Goal: Information Seeking & Learning: Learn about a topic

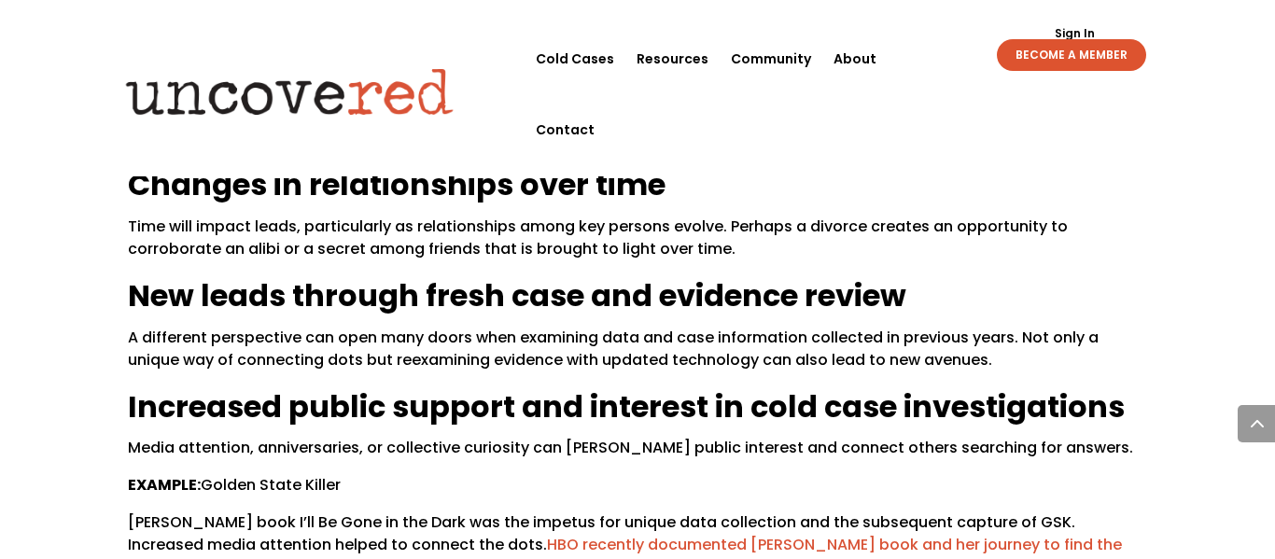
scroll to position [1628, 0]
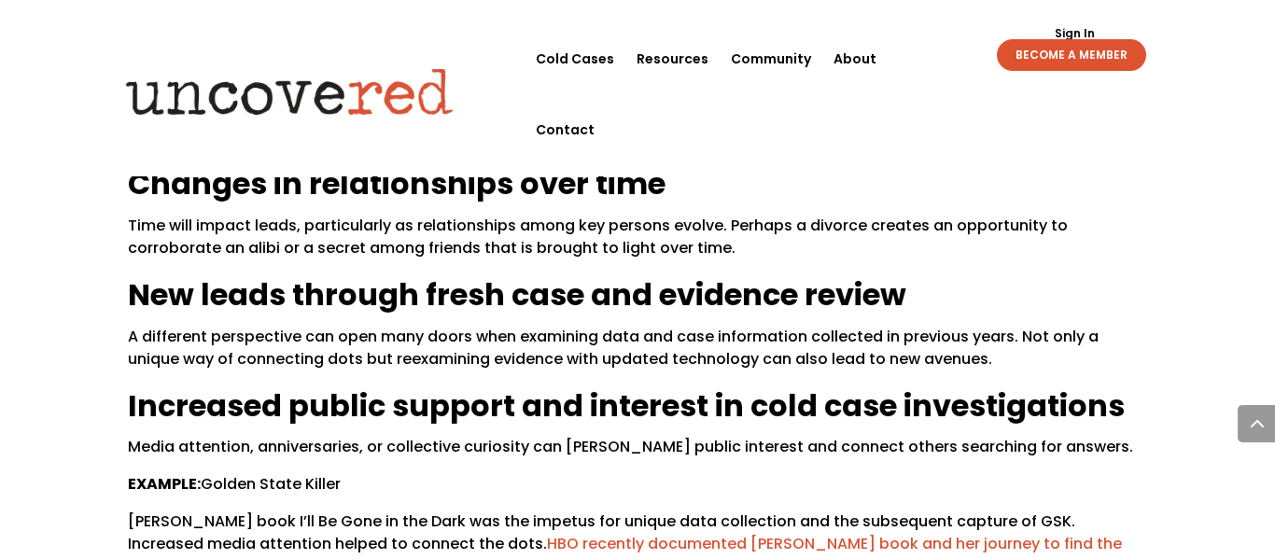
click at [315, 229] on p "Time will impact leads, particularly as relationships among key persons evolve.…" at bounding box center [638, 245] width 1020 height 60
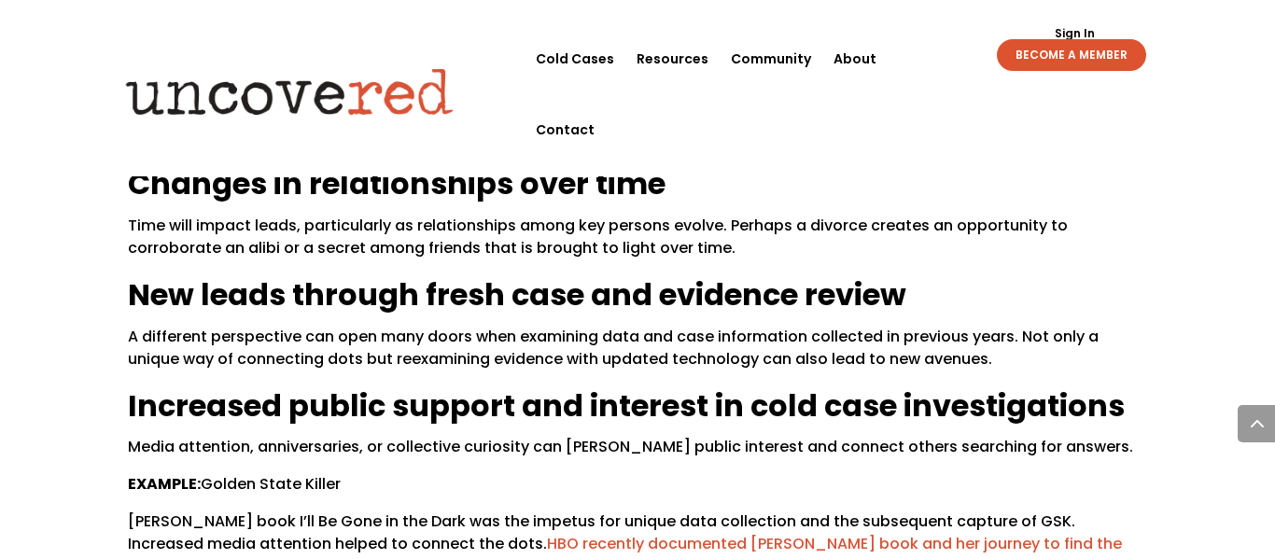
click at [315, 229] on p "Time will impact leads, particularly as relationships among key persons evolve.…" at bounding box center [638, 245] width 1020 height 60
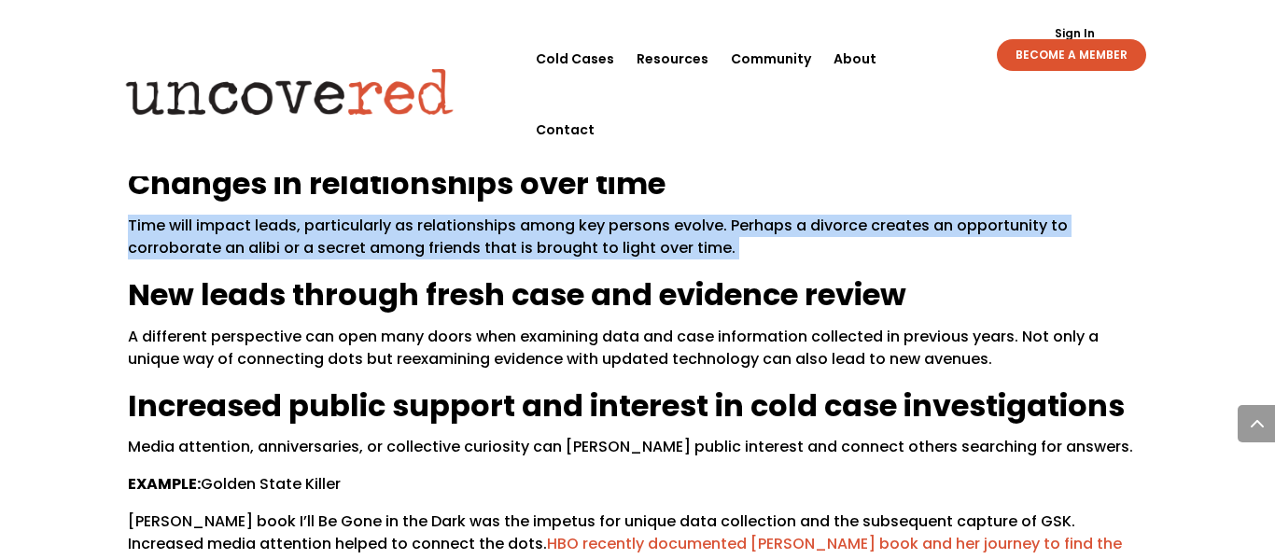
click at [315, 229] on p "Time will impact leads, particularly as relationships among key persons evolve.…" at bounding box center [638, 245] width 1020 height 60
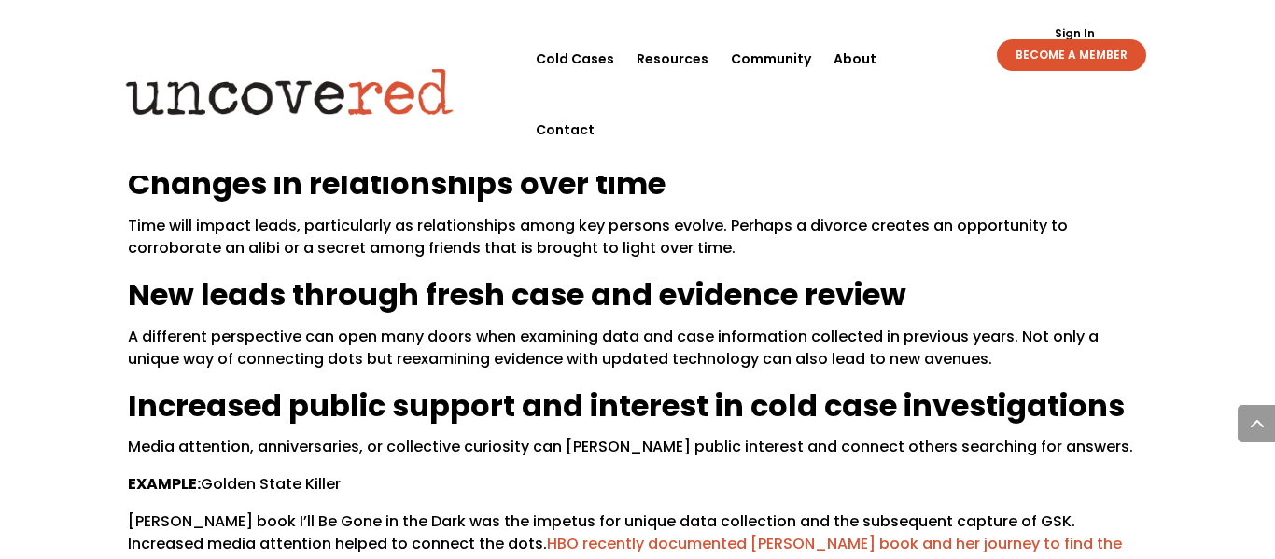
click at [315, 229] on p "Time will impact leads, particularly as relationships among key persons evolve.…" at bounding box center [638, 245] width 1020 height 60
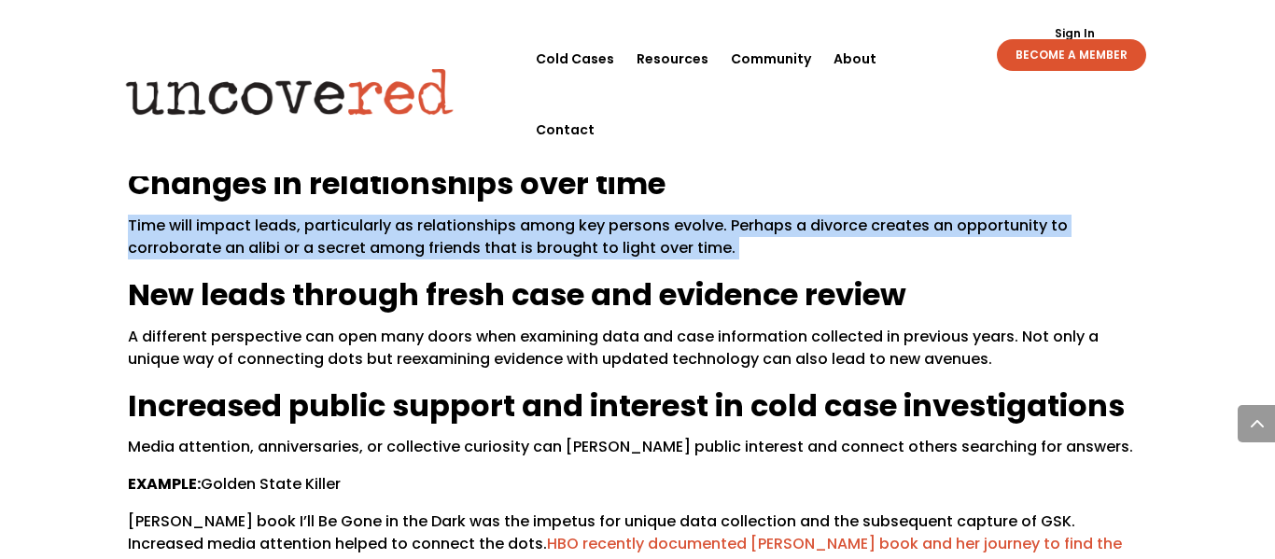
click at [288, 327] on p "A different perspective can open many doors when examining data and case inform…" at bounding box center [638, 356] width 1020 height 60
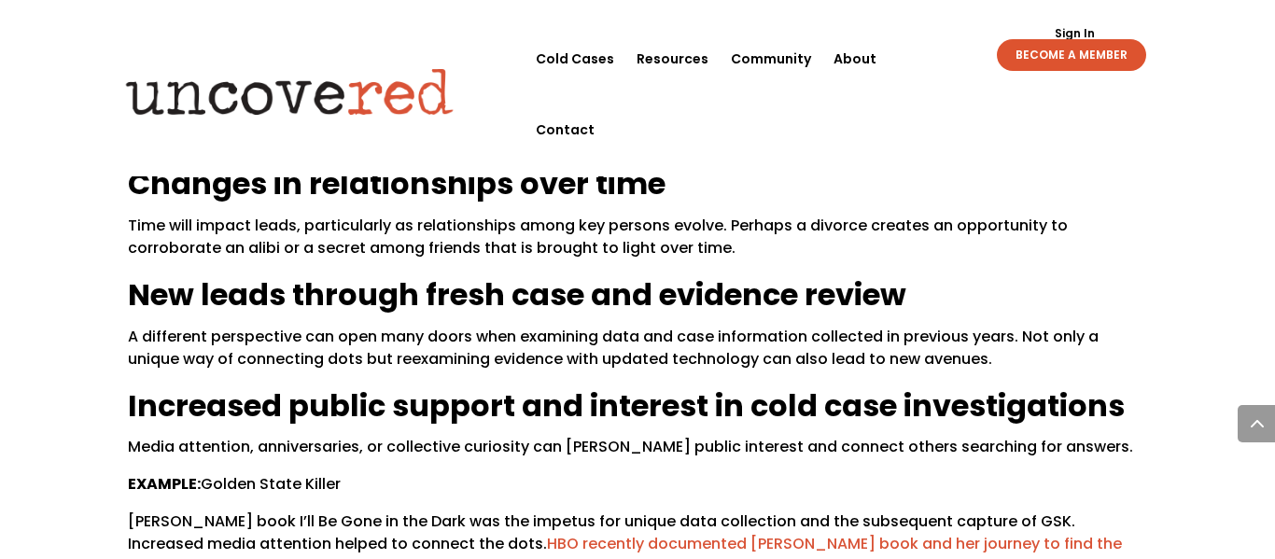
click at [288, 327] on p "A different perspective can open many doors when examining data and case inform…" at bounding box center [638, 356] width 1020 height 60
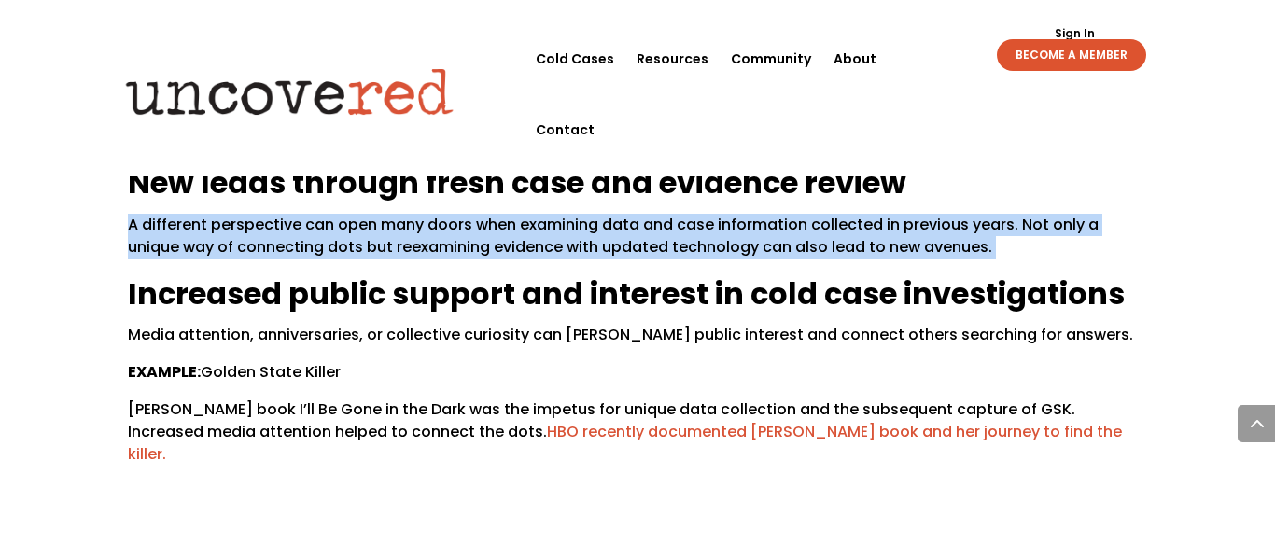
scroll to position [1753, 0]
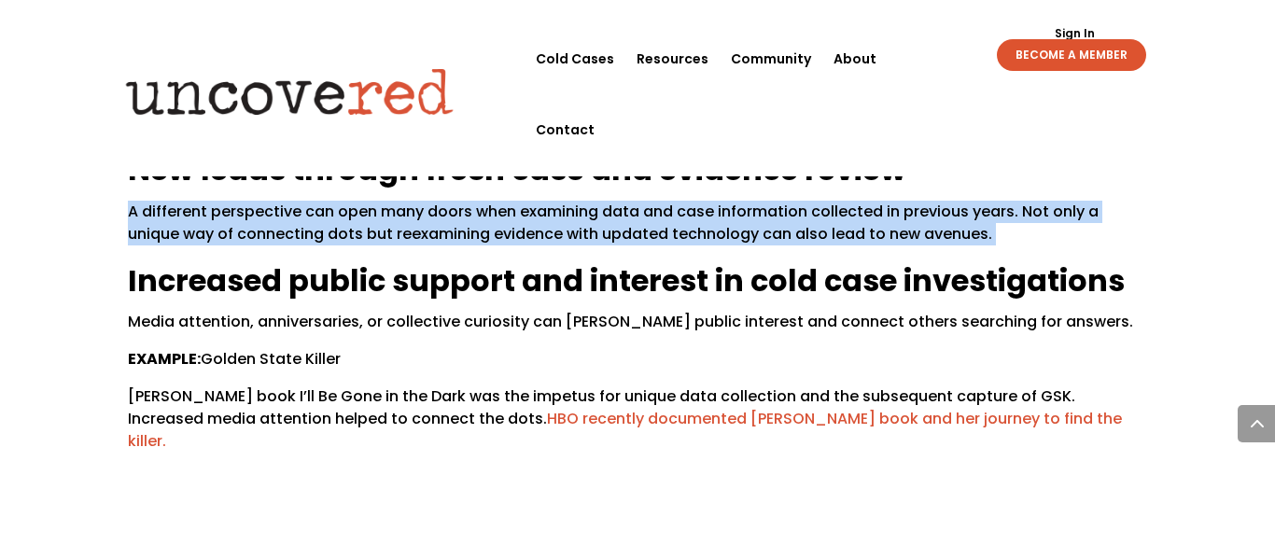
click at [288, 327] on p "Media attention, anniversaries, or collective curiosity can [PERSON_NAME] publi…" at bounding box center [638, 329] width 1020 height 37
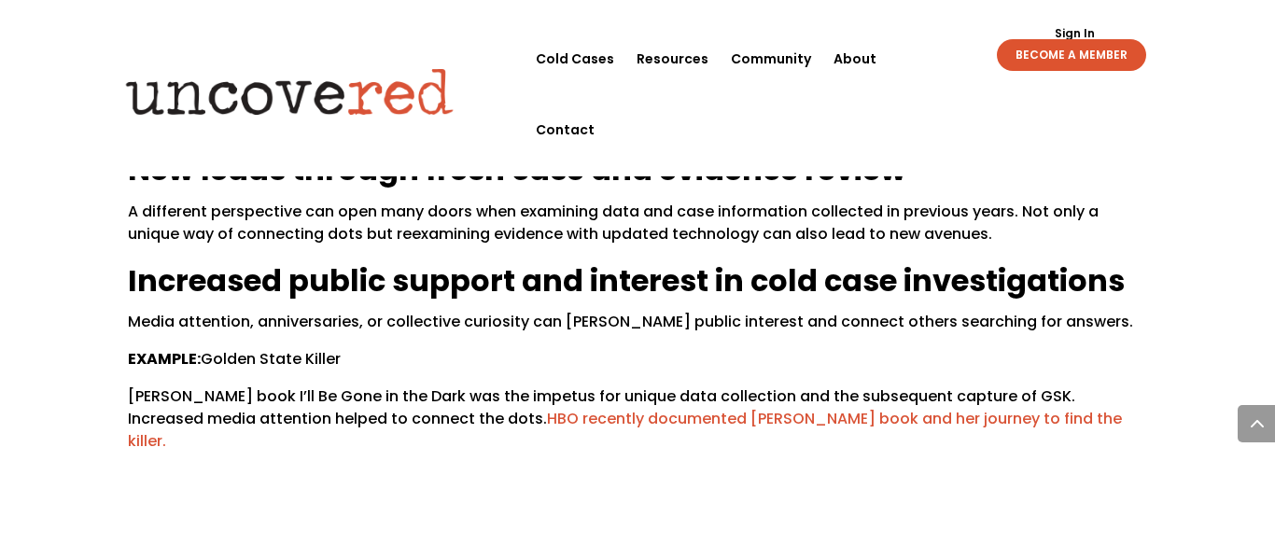
click at [288, 327] on p "Media attention, anniversaries, or collective curiosity can [PERSON_NAME] publi…" at bounding box center [638, 329] width 1020 height 37
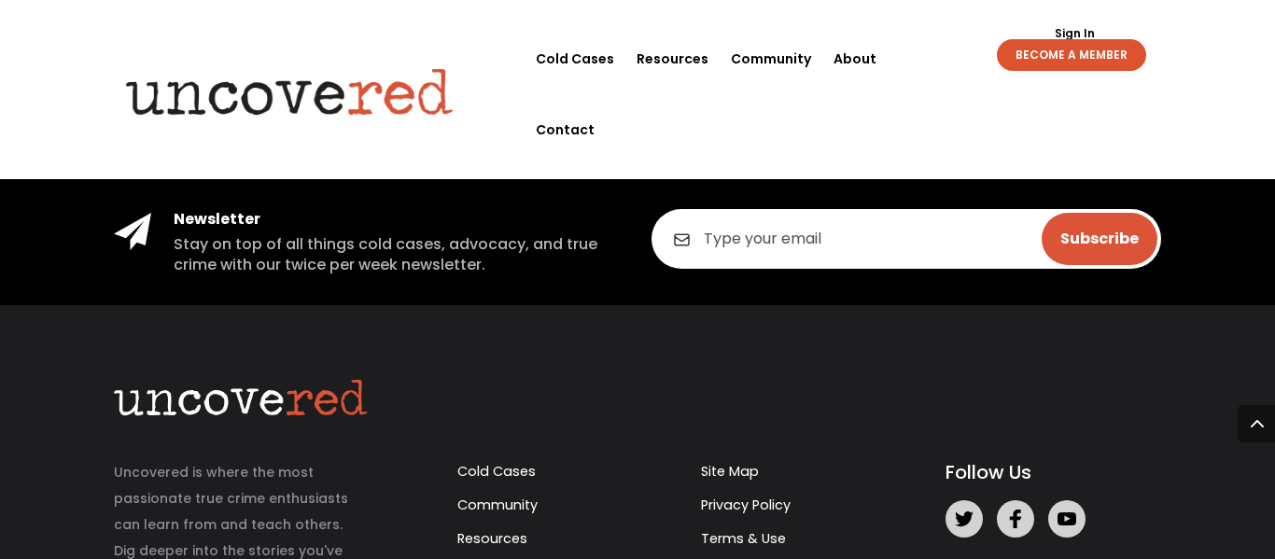
scroll to position [3137, 0]
